Goal: Information Seeking & Learning: Learn about a topic

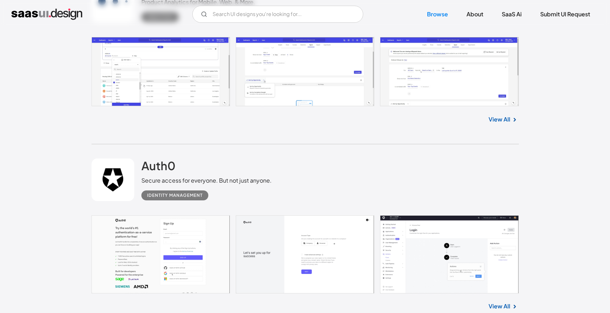
scroll to position [148, 0]
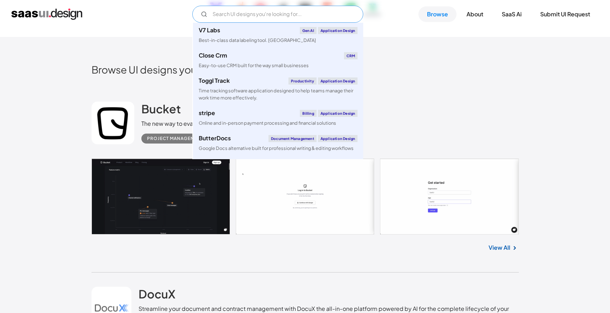
click at [285, 17] on input "Email Form" at bounding box center [277, 14] width 171 height 17
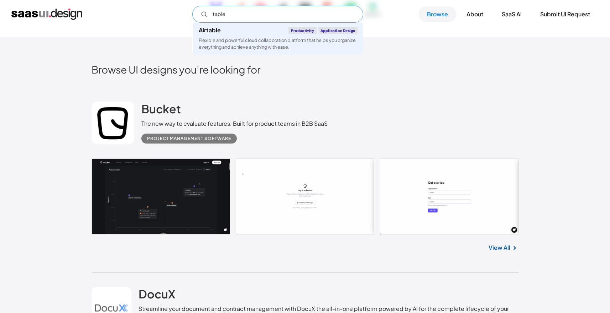
type input "table"
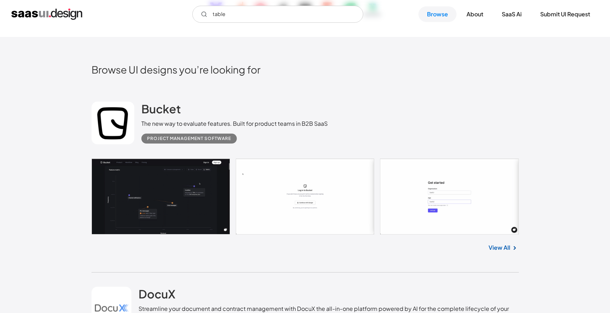
click at [500, 247] on link "View All" at bounding box center [499, 248] width 22 height 9
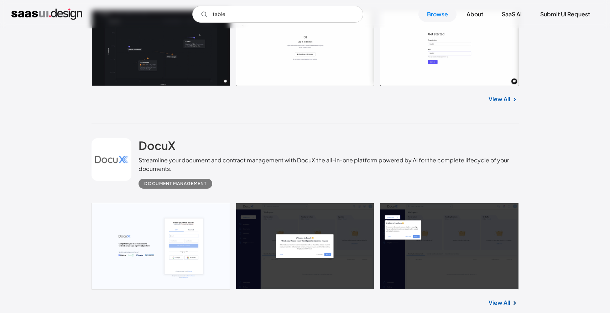
scroll to position [425, 0]
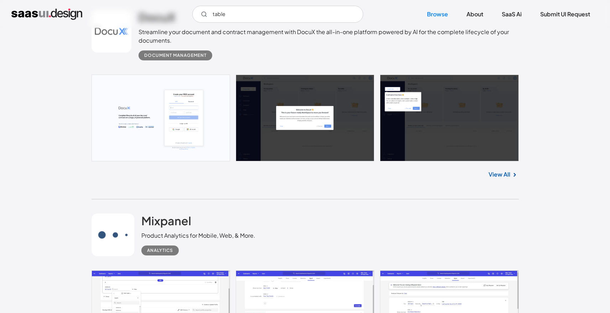
click at [504, 174] on link "View All" at bounding box center [499, 174] width 22 height 9
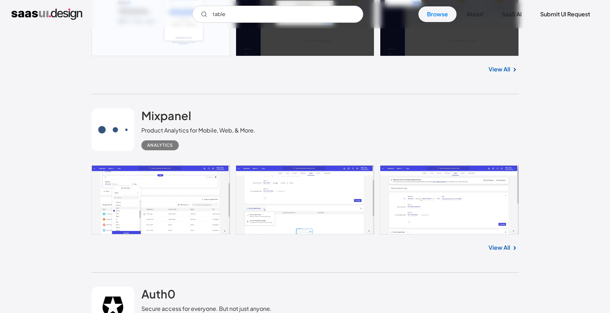
scroll to position [545, 0]
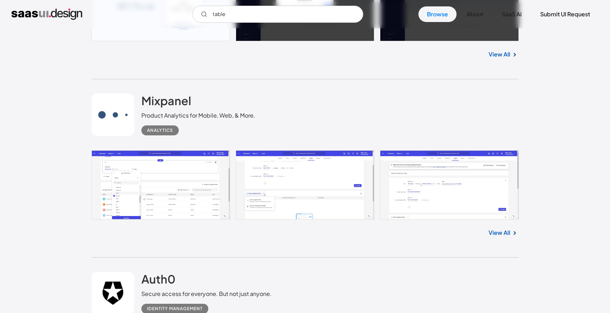
click at [495, 230] on link "View All" at bounding box center [499, 233] width 22 height 9
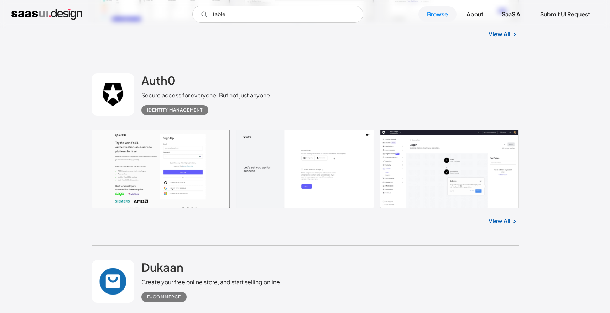
scroll to position [772, 0]
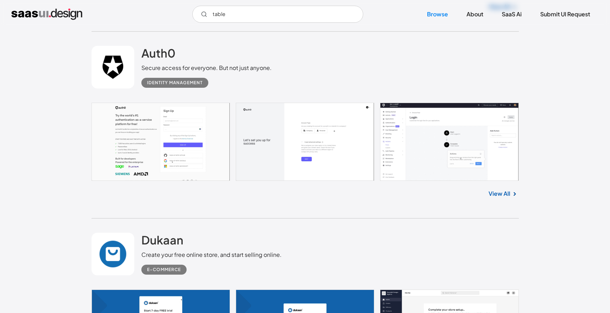
click at [508, 196] on link "View All" at bounding box center [499, 194] width 22 height 9
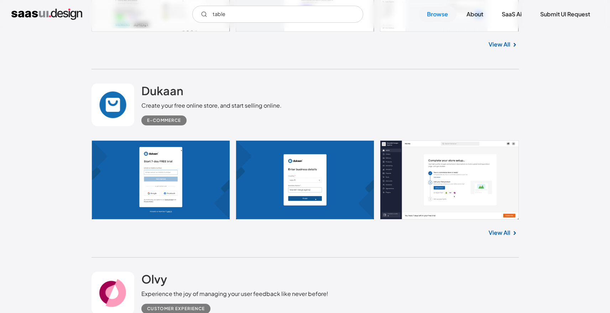
scroll to position [923, 0]
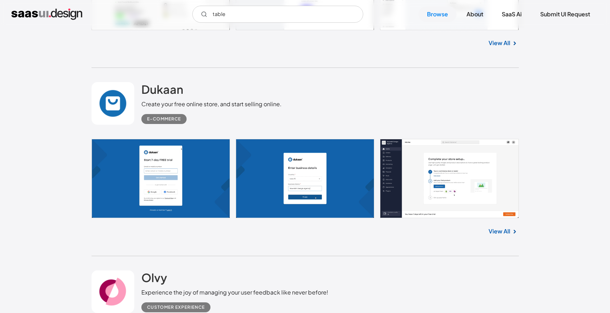
click at [502, 236] on link "View All" at bounding box center [499, 231] width 22 height 9
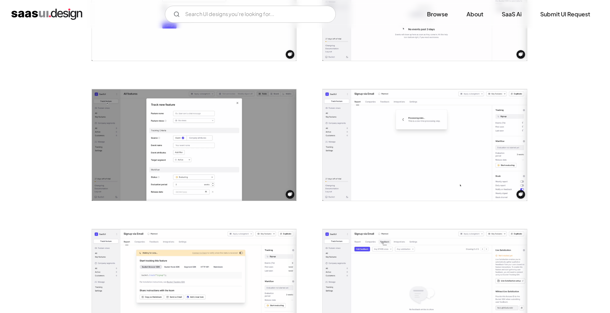
scroll to position [378, 0]
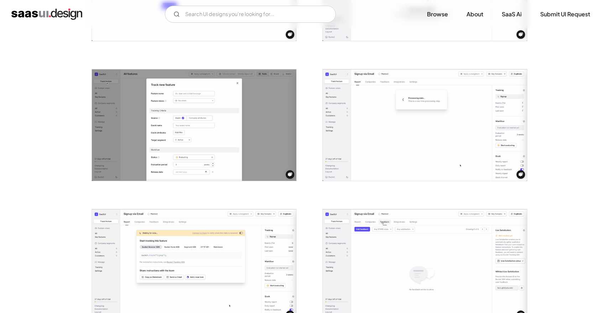
click at [437, 149] on img "open lightbox" at bounding box center [424, 125] width 204 height 112
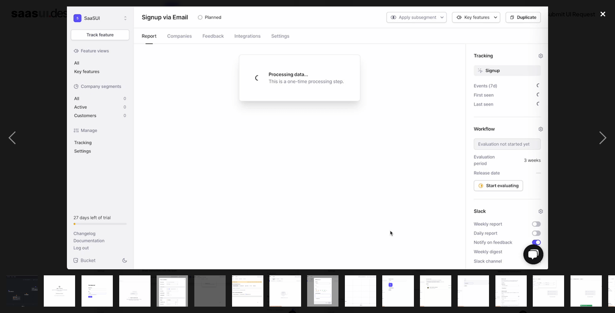
click at [604, 12] on div "close lightbox" at bounding box center [603, 14] width 24 height 16
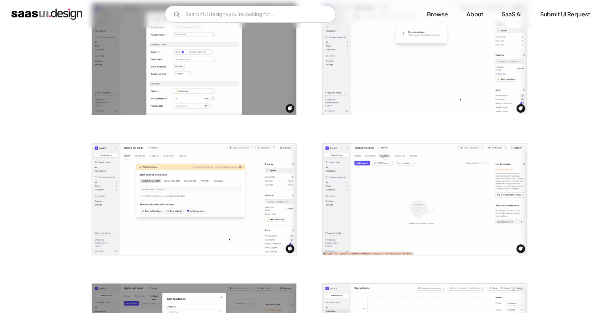
scroll to position [535, 0]
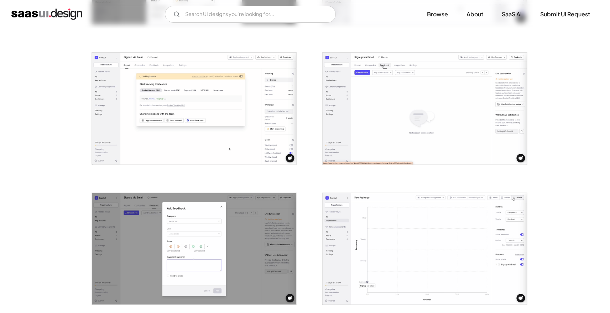
click at [241, 106] on img "open lightbox" at bounding box center [194, 109] width 204 height 112
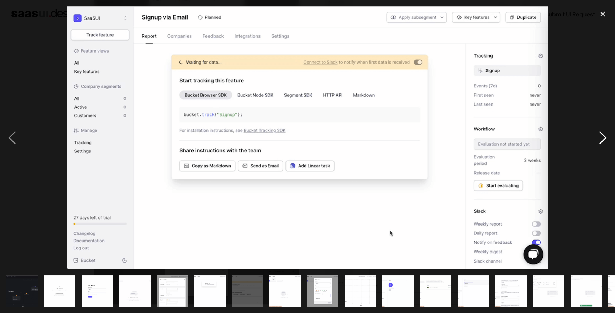
click at [592, 36] on div "next image" at bounding box center [603, 137] width 24 height 263
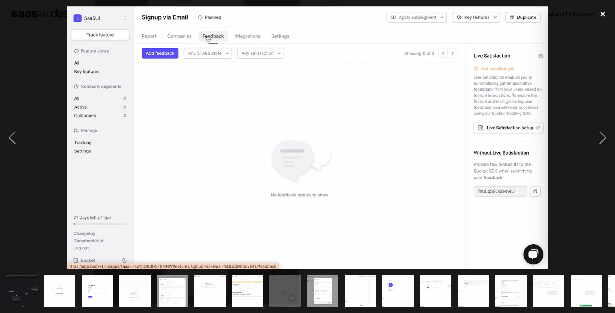
click at [603, 11] on div "close lightbox" at bounding box center [603, 14] width 24 height 16
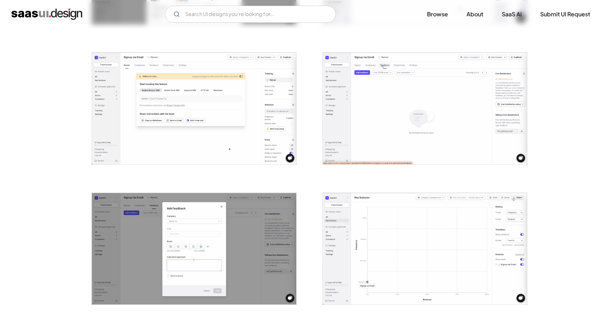
click at [418, 116] on img "open lightbox" at bounding box center [424, 109] width 204 height 112
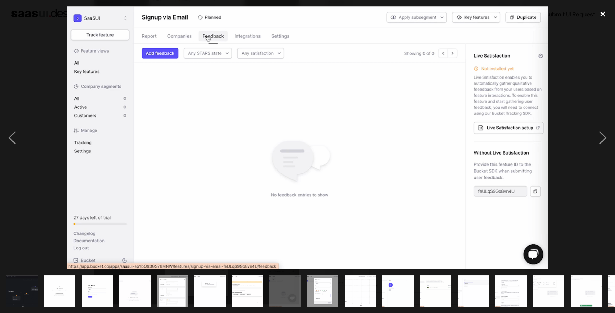
click at [600, 13] on div "close lightbox" at bounding box center [603, 14] width 24 height 16
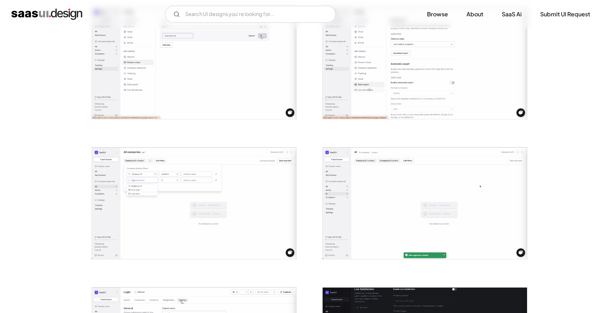
scroll to position [1002, 0]
click at [197, 159] on img "open lightbox" at bounding box center [194, 203] width 204 height 112
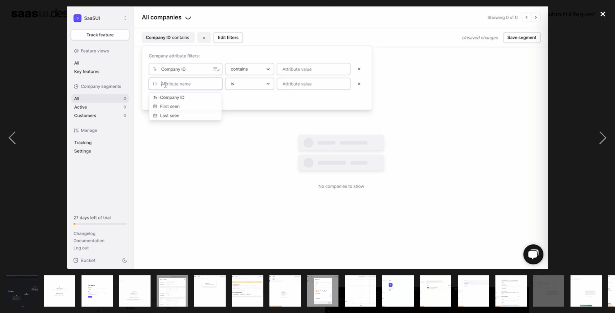
click at [601, 14] on div "close lightbox" at bounding box center [603, 14] width 24 height 16
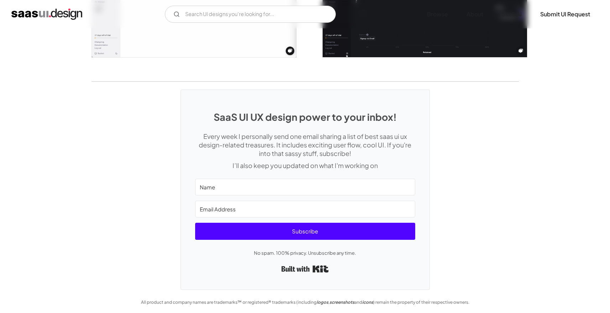
scroll to position [1485, 0]
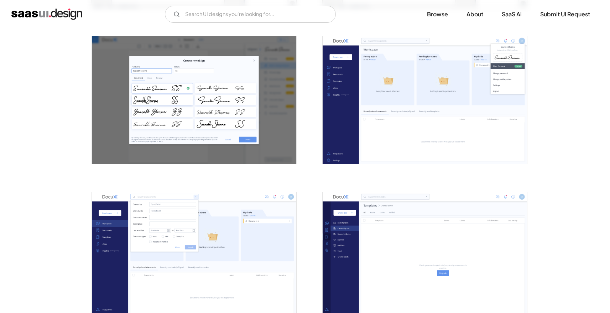
scroll to position [843, 0]
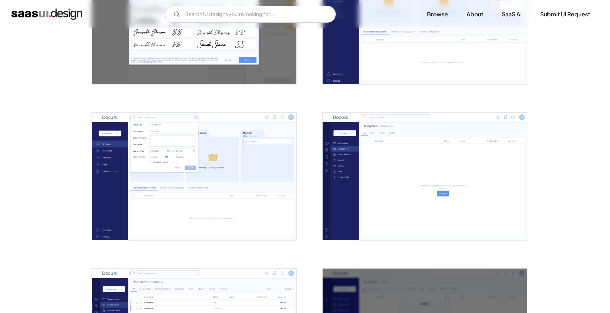
click at [222, 182] on img "open lightbox" at bounding box center [194, 177] width 204 height 128
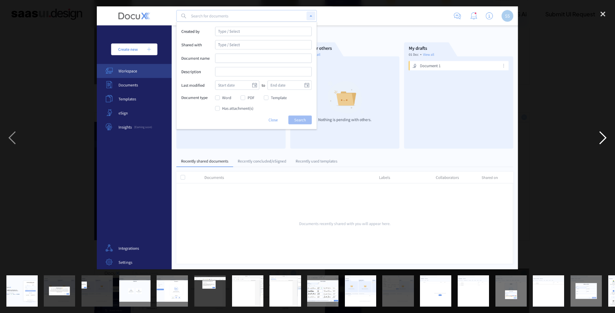
click at [591, 28] on div "next image" at bounding box center [603, 137] width 24 height 263
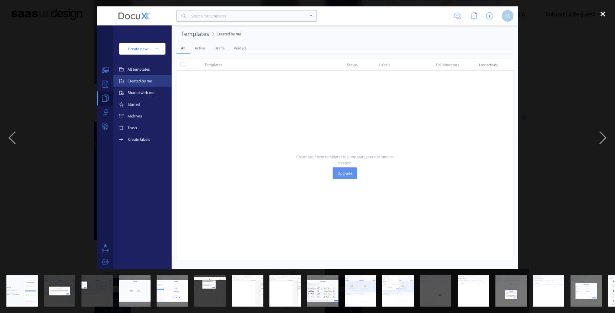
click at [605, 11] on div "close lightbox" at bounding box center [603, 14] width 24 height 16
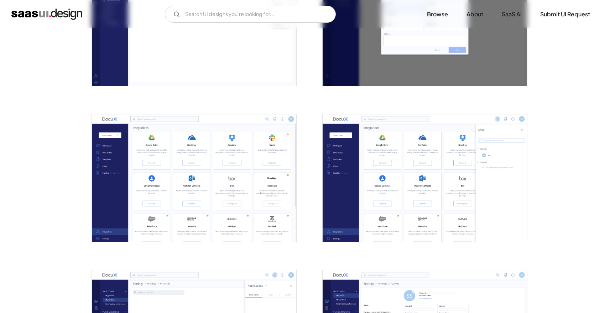
scroll to position [1149, 0]
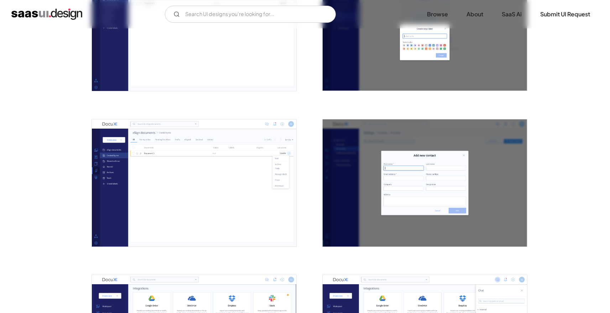
click at [235, 189] on img "open lightbox" at bounding box center [194, 184] width 204 height 128
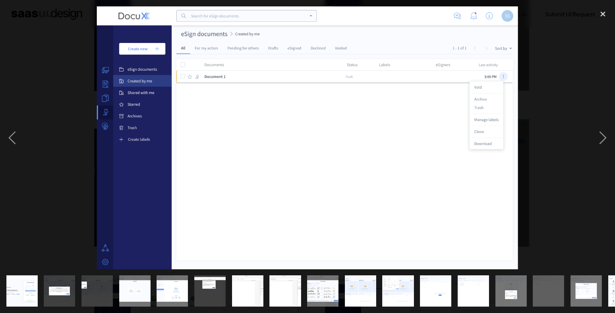
click at [589, 56] on div at bounding box center [307, 137] width 615 height 263
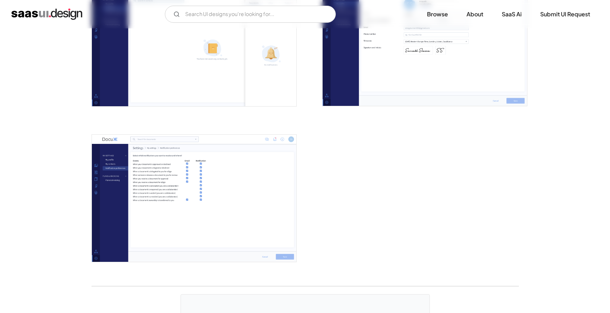
scroll to position [1684, 0]
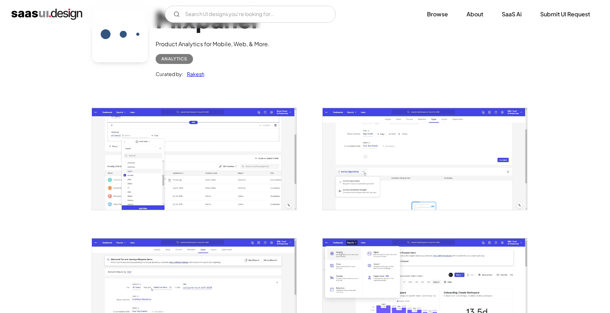
scroll to position [59, 0]
click at [173, 151] on img "open lightbox" at bounding box center [194, 159] width 204 height 102
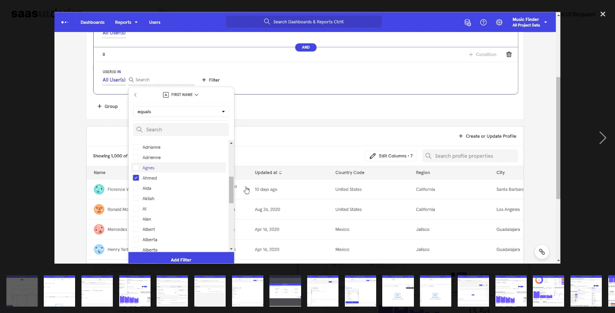
click at [589, 78] on div at bounding box center [307, 137] width 615 height 263
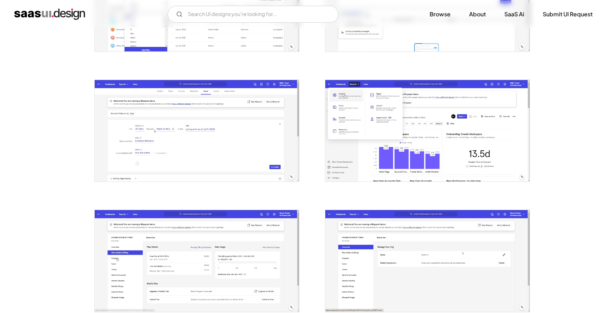
scroll to position [372, 0]
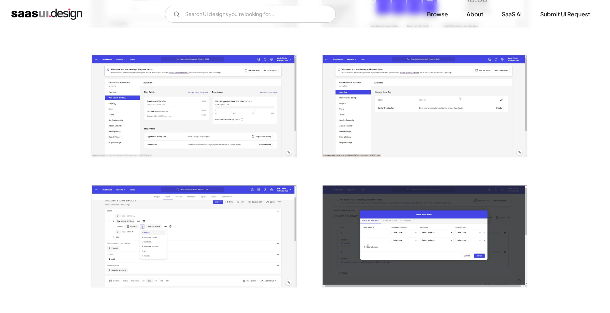
click at [229, 133] on img "open lightbox" at bounding box center [194, 106] width 204 height 102
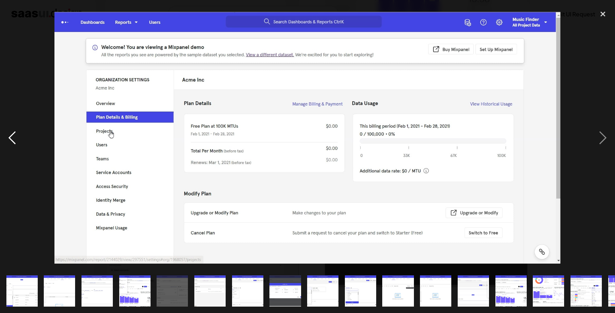
click at [20, 175] on div "previous image" at bounding box center [12, 137] width 24 height 263
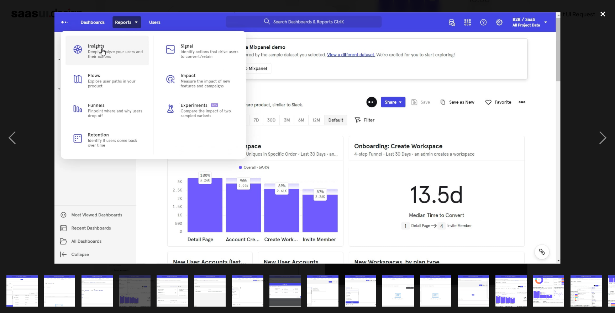
click at [604, 13] on div "close lightbox" at bounding box center [603, 14] width 24 height 16
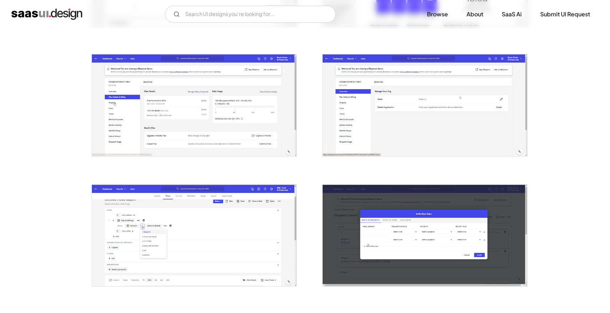
scroll to position [519, 0]
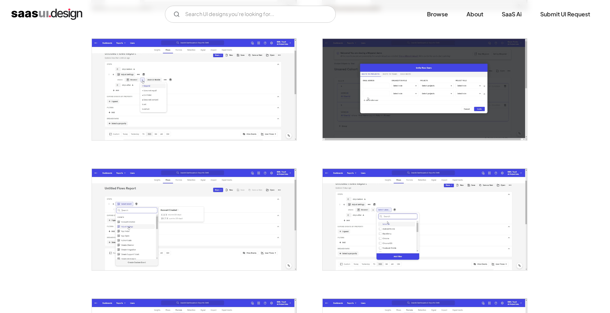
click at [423, 90] on img "open lightbox" at bounding box center [424, 90] width 204 height 102
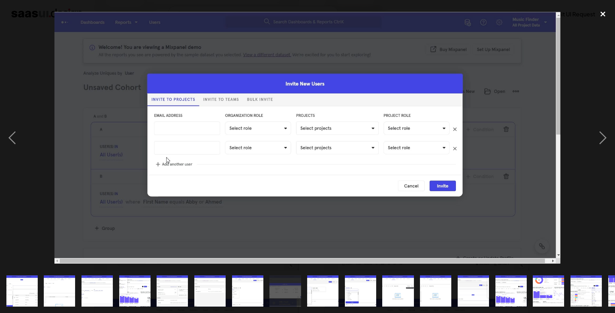
click at [602, 15] on div "close lightbox" at bounding box center [603, 14] width 24 height 16
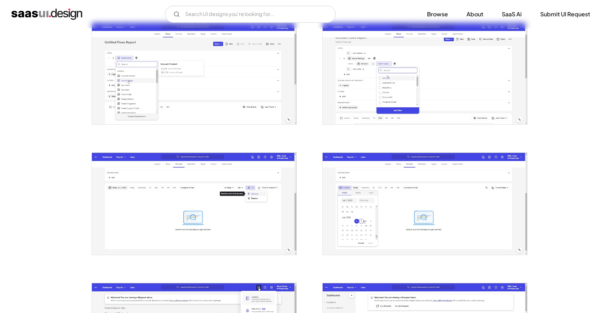
scroll to position [668, 0]
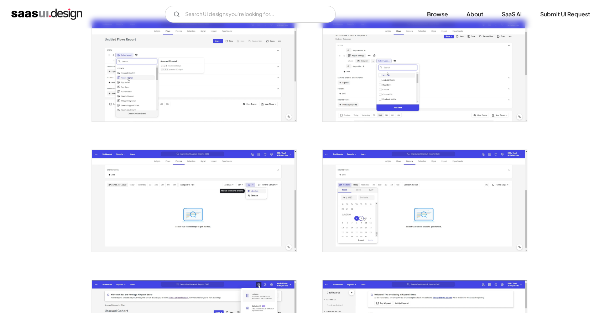
click at [398, 96] on img "open lightbox" at bounding box center [424, 71] width 204 height 102
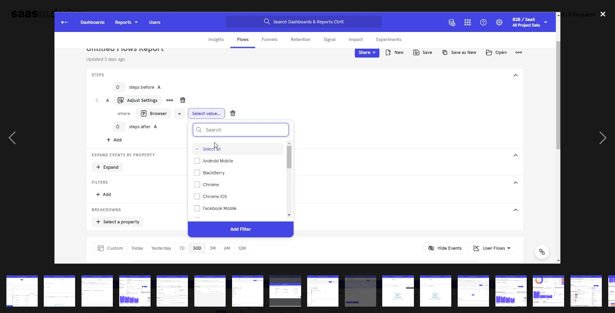
click at [605, 10] on div "close lightbox" at bounding box center [603, 14] width 24 height 16
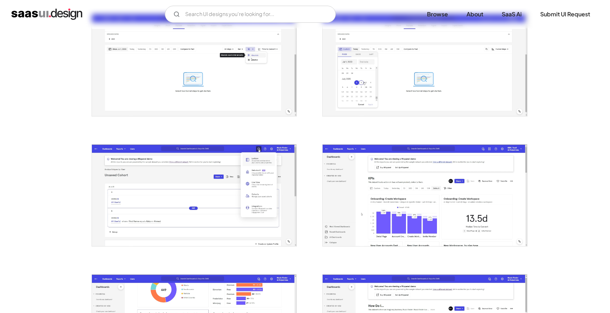
scroll to position [805, 0]
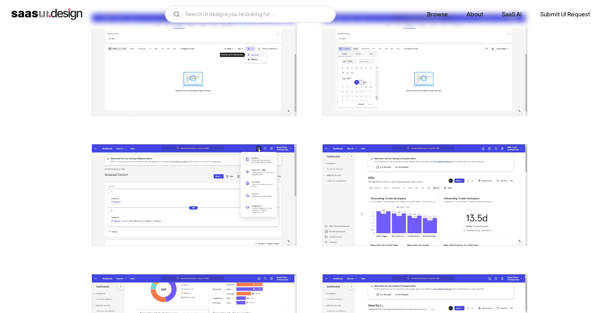
click at [235, 94] on img "open lightbox" at bounding box center [194, 65] width 204 height 102
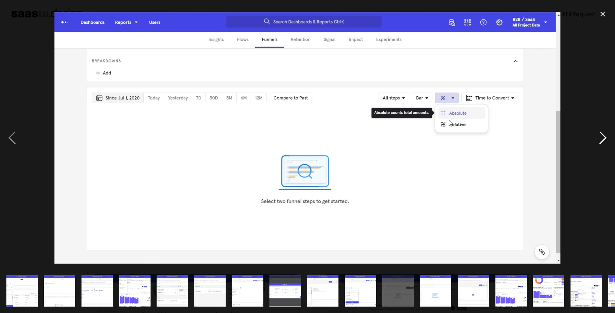
click at [608, 66] on div "next image" at bounding box center [603, 137] width 24 height 263
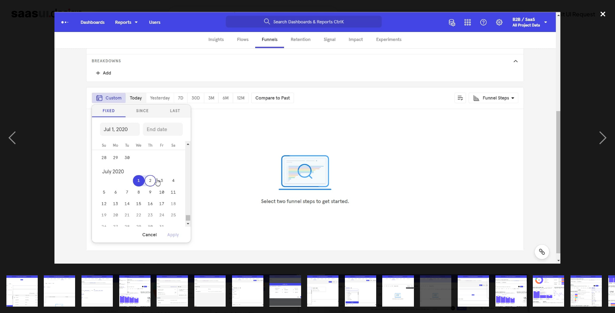
click at [603, 15] on div "close lightbox" at bounding box center [603, 14] width 24 height 16
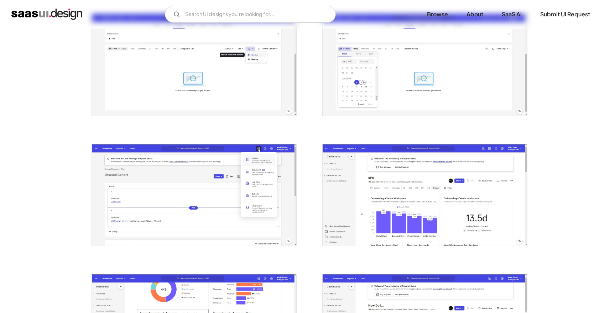
click at [409, 86] on img "open lightbox" at bounding box center [424, 65] width 204 height 102
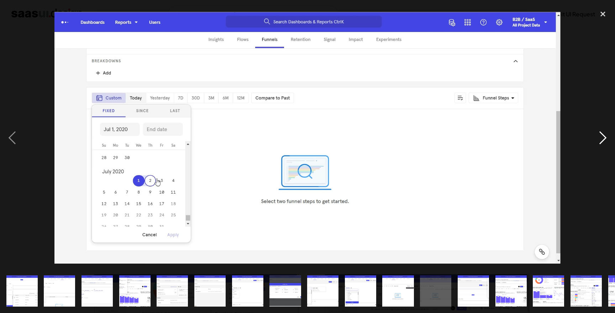
click at [598, 63] on div "next image" at bounding box center [603, 137] width 24 height 263
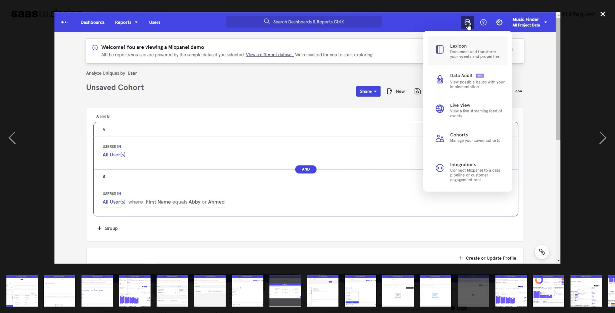
click at [602, 13] on div "close lightbox" at bounding box center [603, 14] width 24 height 16
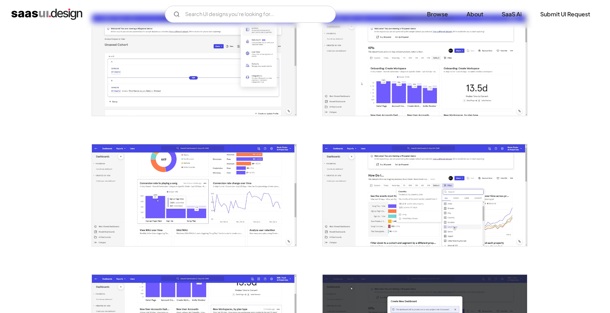
scroll to position [1008, 0]
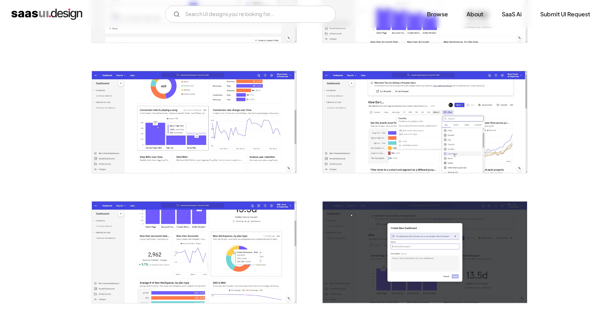
click at [454, 142] on img "open lightbox" at bounding box center [424, 122] width 204 height 102
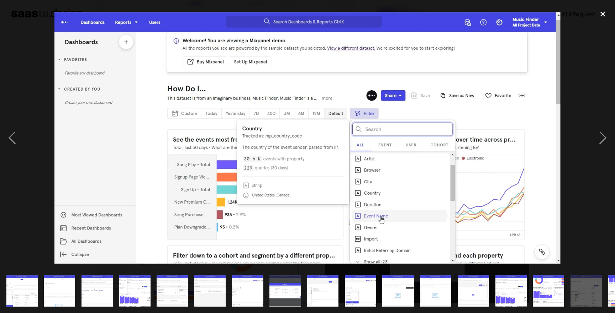
click at [602, 14] on div "close lightbox" at bounding box center [603, 14] width 24 height 16
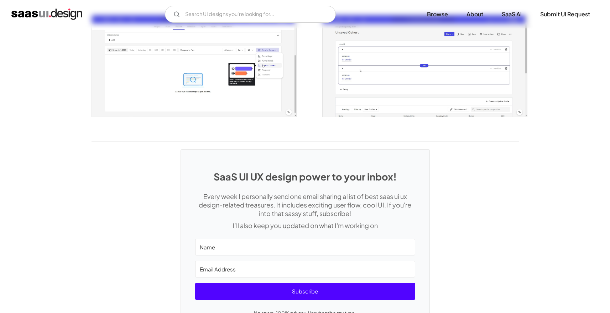
scroll to position [1328, 0]
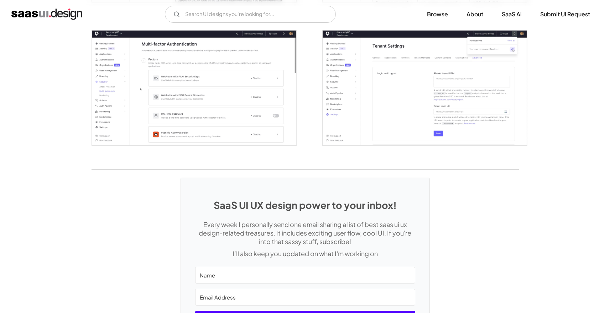
scroll to position [1801, 0]
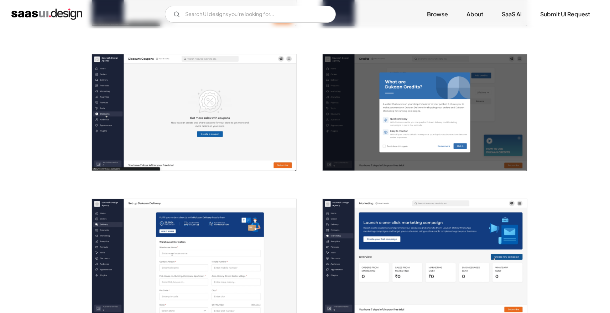
scroll to position [838, 0]
